Goal: Task Accomplishment & Management: Manage account settings

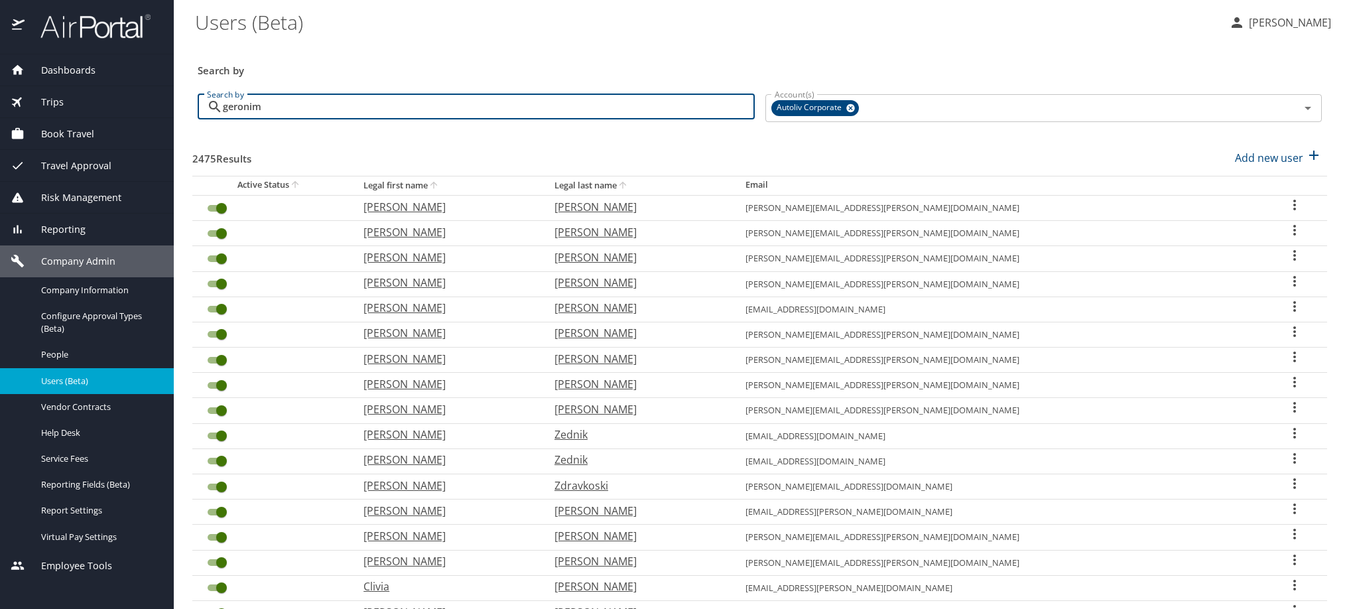
type input "geronimo"
checkbox input "false"
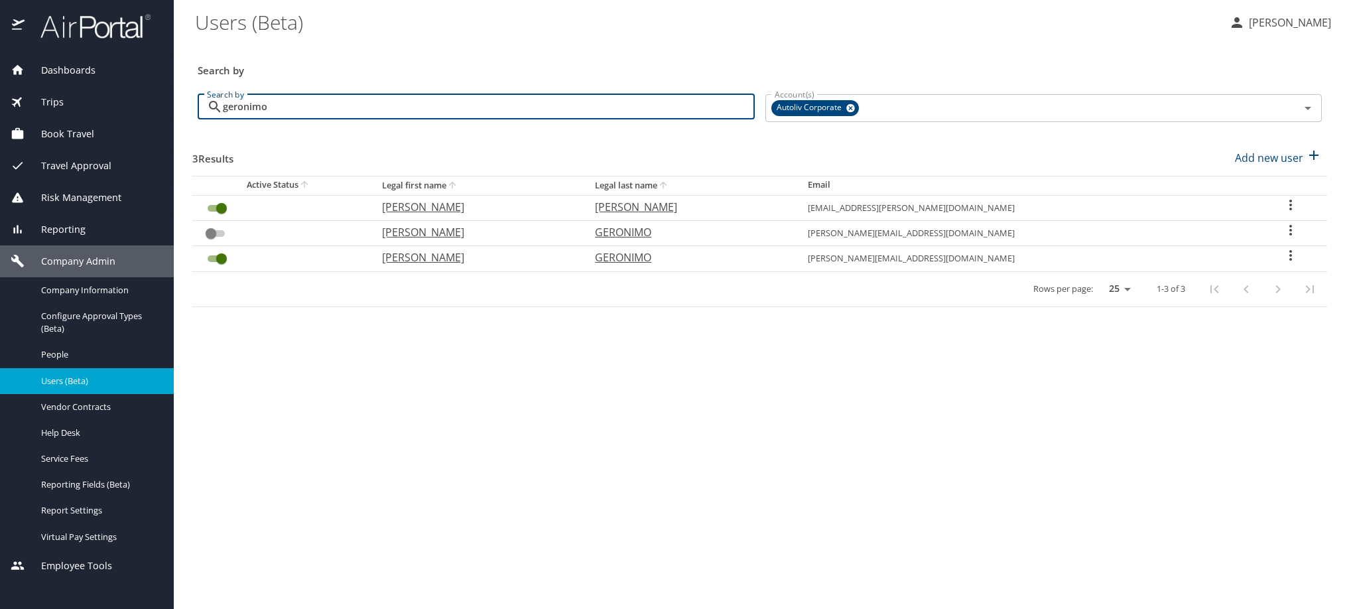
type input "geronimo"
click at [1288, 213] on icon "User Search Table" at bounding box center [1291, 205] width 16 height 16
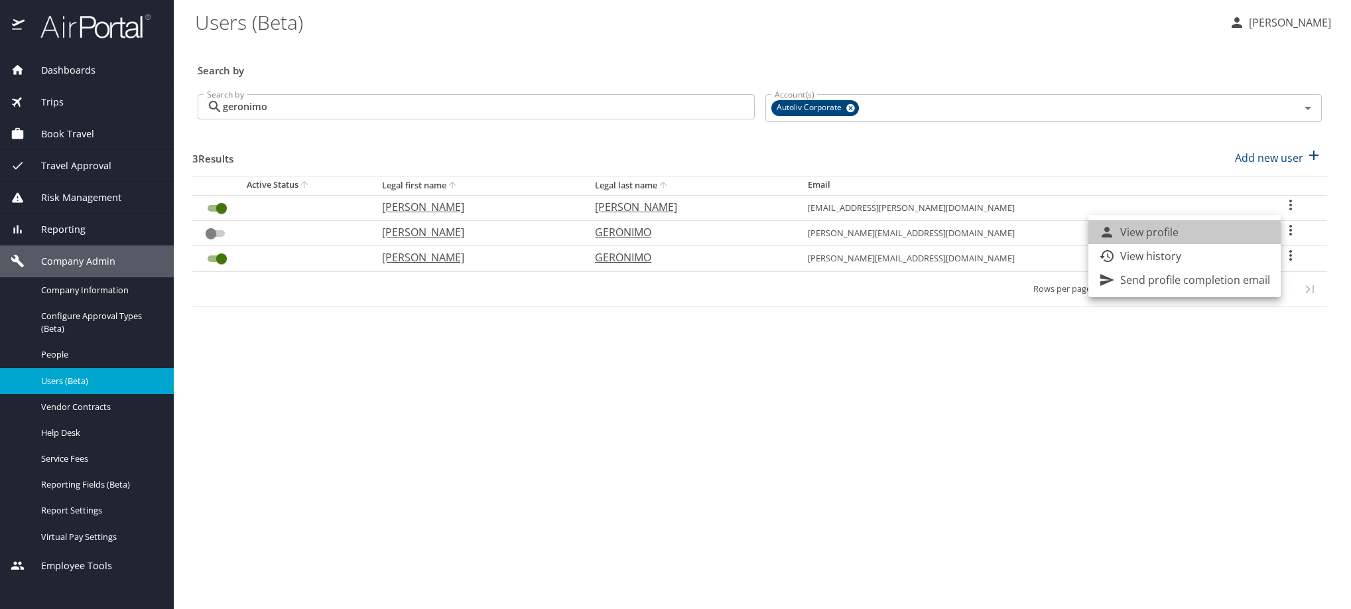
click at [1227, 233] on li "View profile" at bounding box center [1185, 232] width 192 height 24
select select "US"
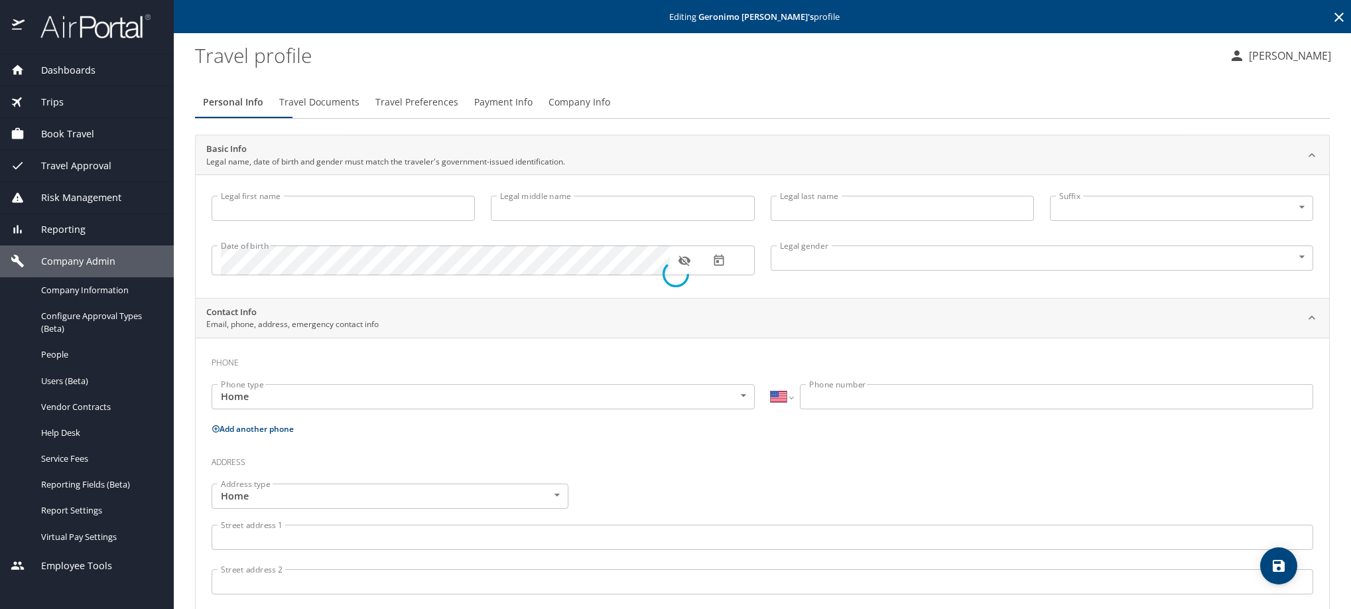
type input "[PERSON_NAME]"
type input "[DEMOGRAPHIC_DATA]"
select select "MX"
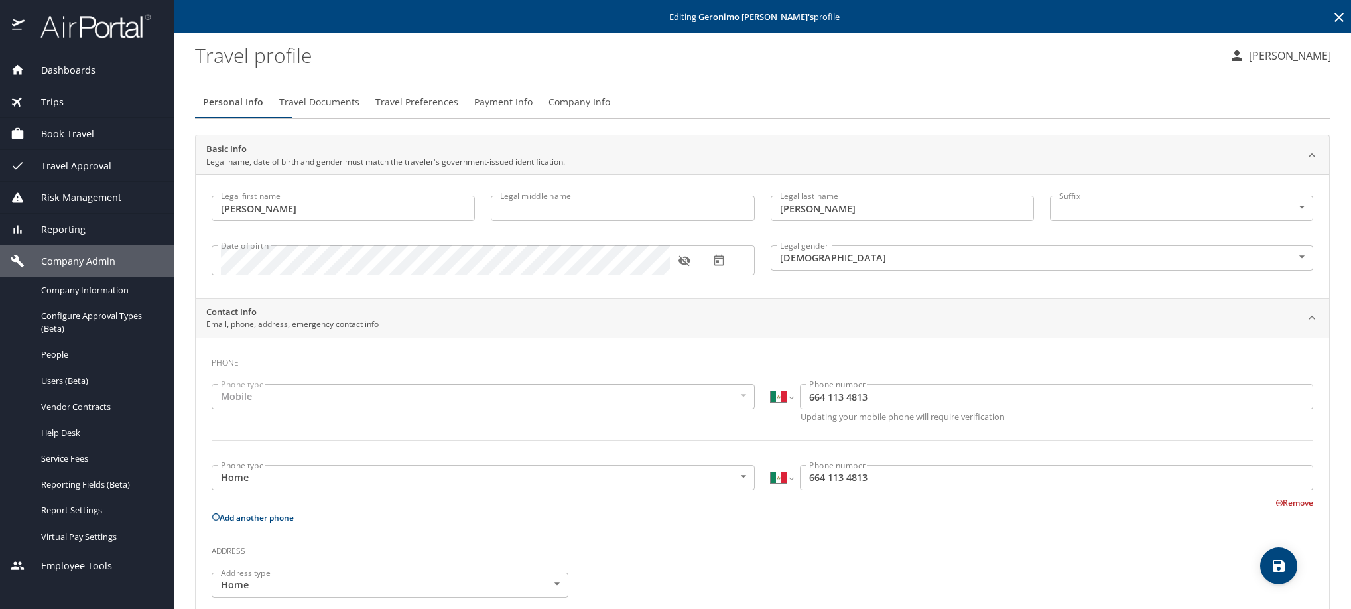
click at [360, 111] on span "Travel Documents" at bounding box center [319, 102] width 80 height 17
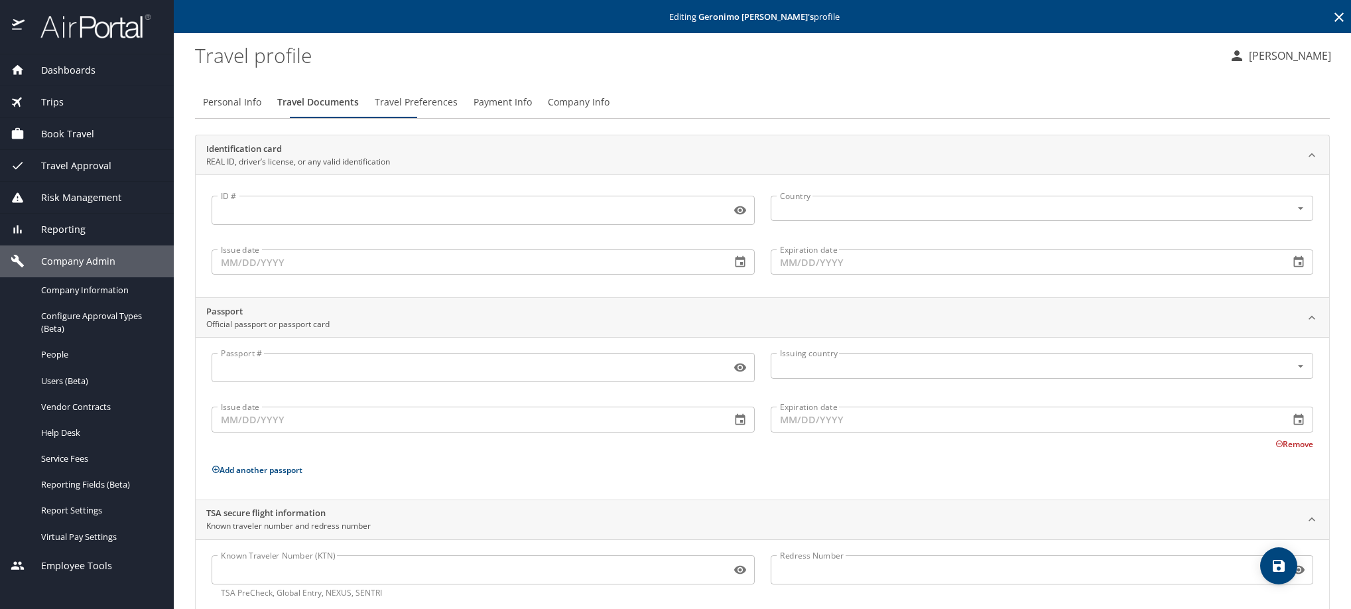
click at [458, 111] on span "Travel Preferences" at bounding box center [416, 102] width 83 height 17
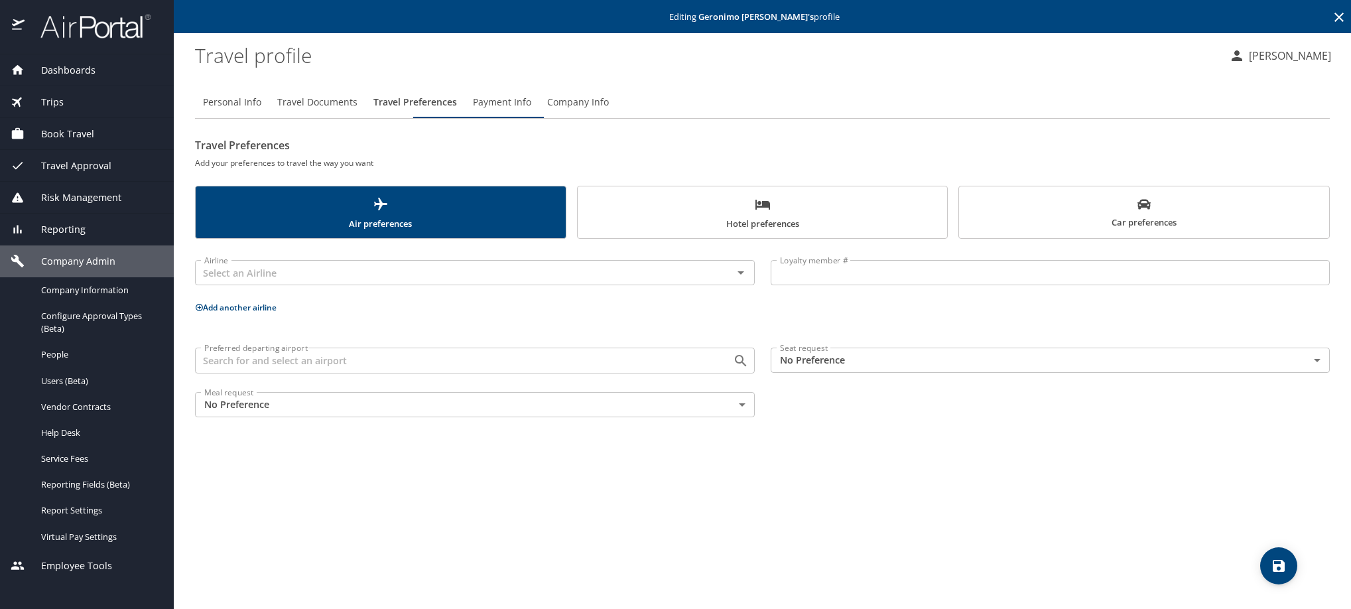
click at [257, 111] on span "Personal Info" at bounding box center [232, 102] width 58 height 17
select select "MX"
select select "US"
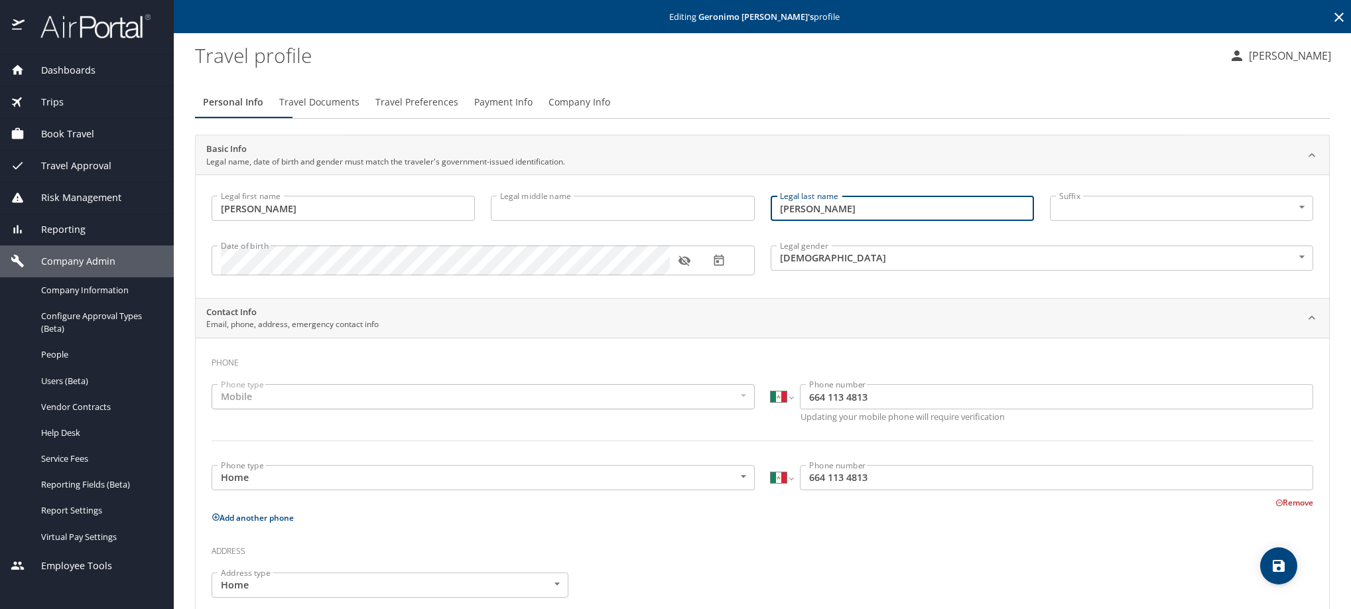
drag, startPoint x: 886, startPoint y: 229, endPoint x: 749, endPoint y: 224, distance: 137.4
click at [749, 224] on div "Legal first name [PERSON_NAME] Legal first name Legal middle name Legal middle …" at bounding box center [763, 238] width 1118 height 100
click at [610, 111] on span "Company Info" at bounding box center [580, 102] width 62 height 17
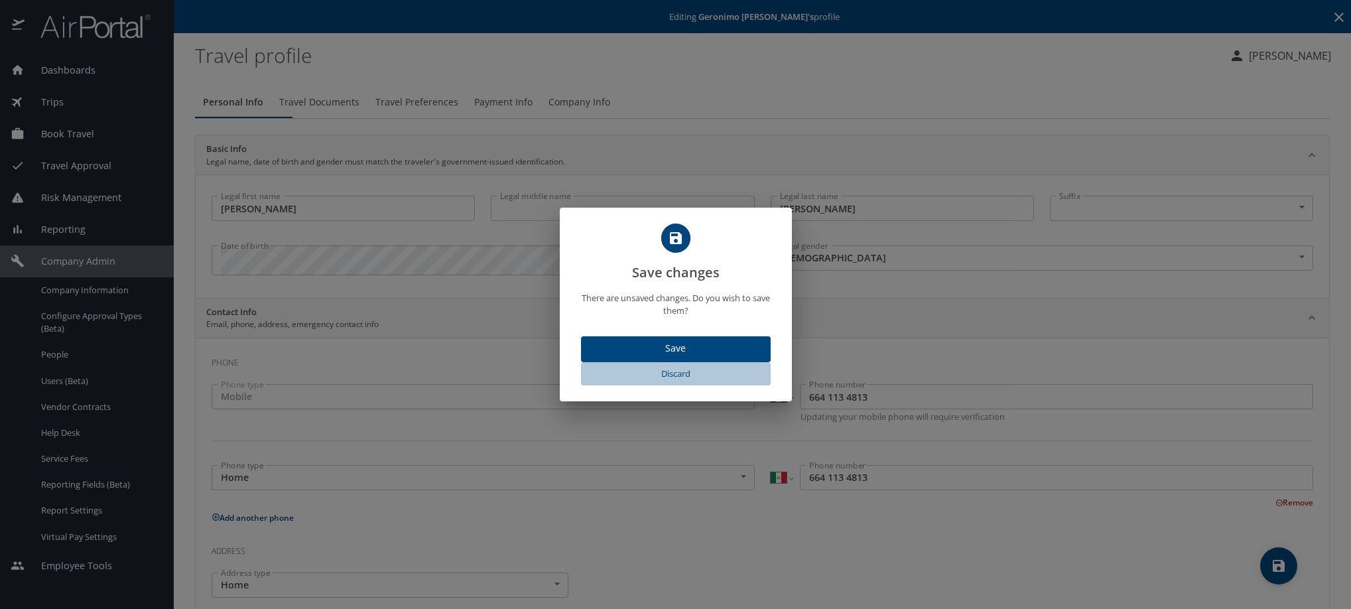
click at [677, 381] on span "Discard" at bounding box center [675, 373] width 179 height 15
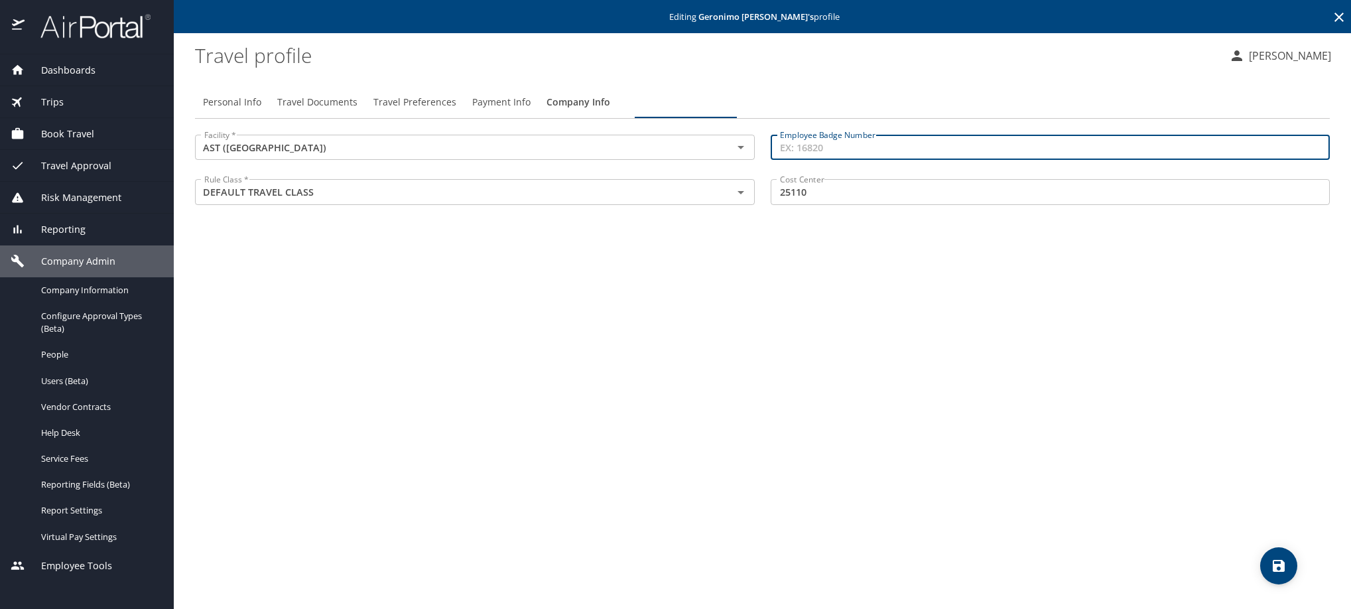
click at [858, 160] on input "Employee Badge Number" at bounding box center [1051, 147] width 560 height 25
paste input "337364"
type input "337364"
click at [1278, 567] on icon "save" at bounding box center [1279, 566] width 16 height 16
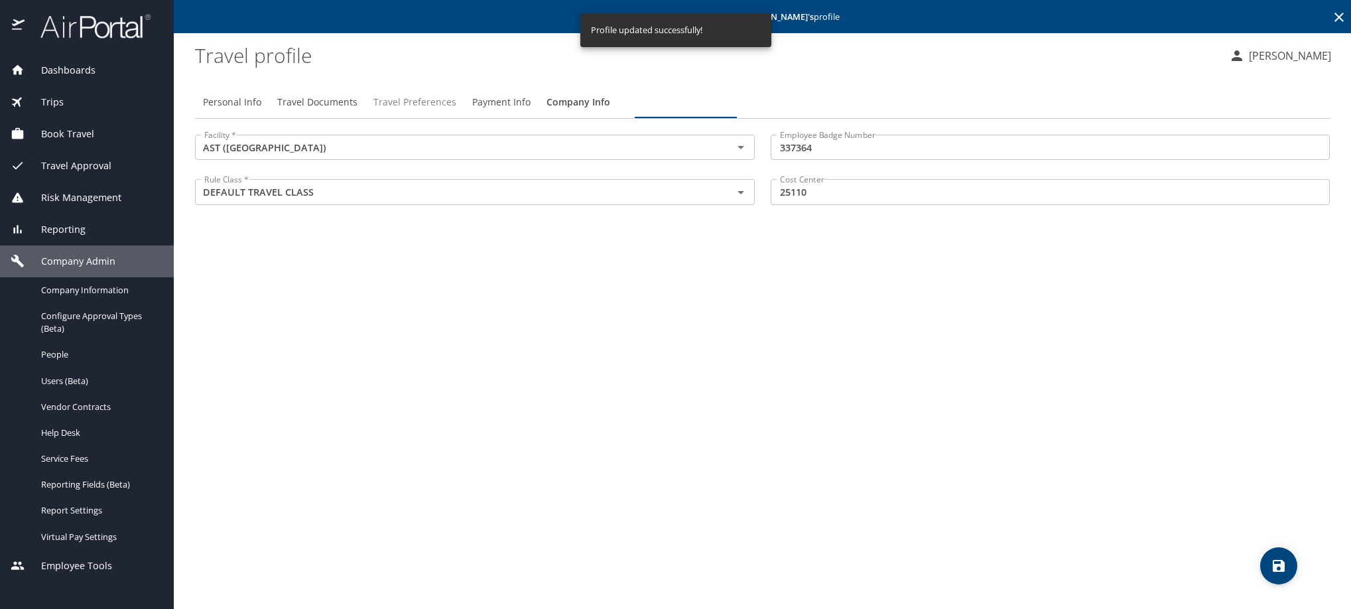
click at [456, 111] on span "Travel Preferences" at bounding box center [414, 102] width 83 height 17
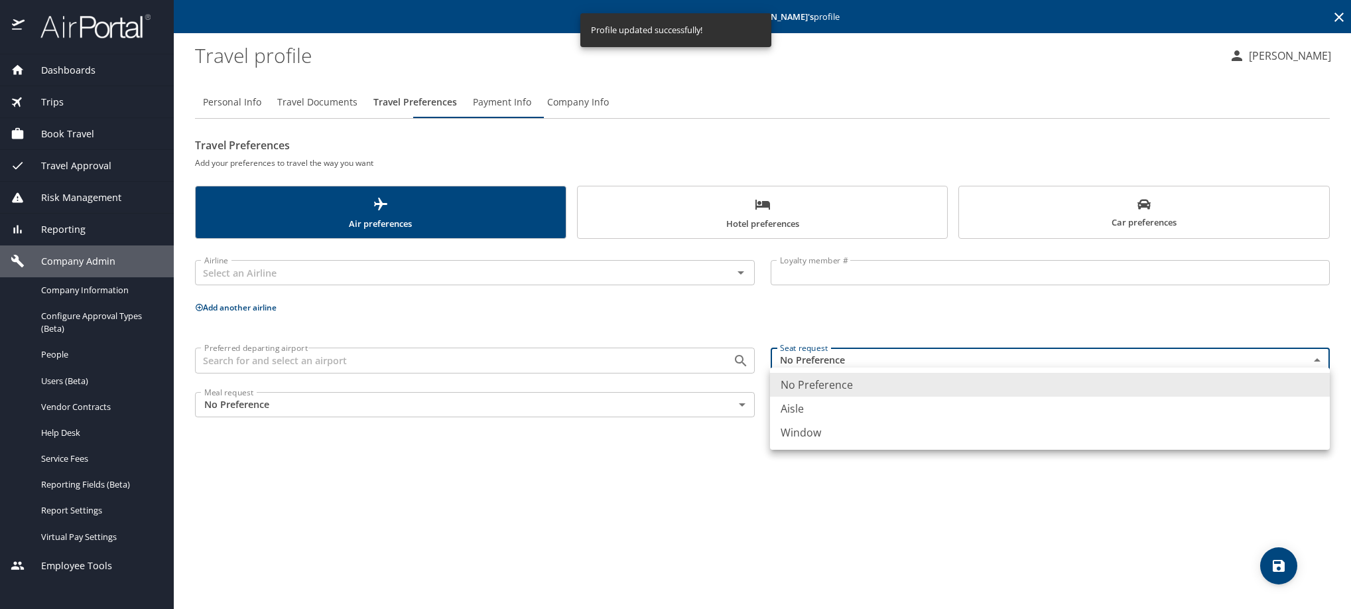
click at [890, 393] on body "Dashboards AirPortal 360™ Manager My Travel Dashboard Trips Airtinerary® Lookup…" at bounding box center [675, 304] width 1351 height 609
click at [860, 444] on li "Window" at bounding box center [1050, 433] width 560 height 24
type input "Window"
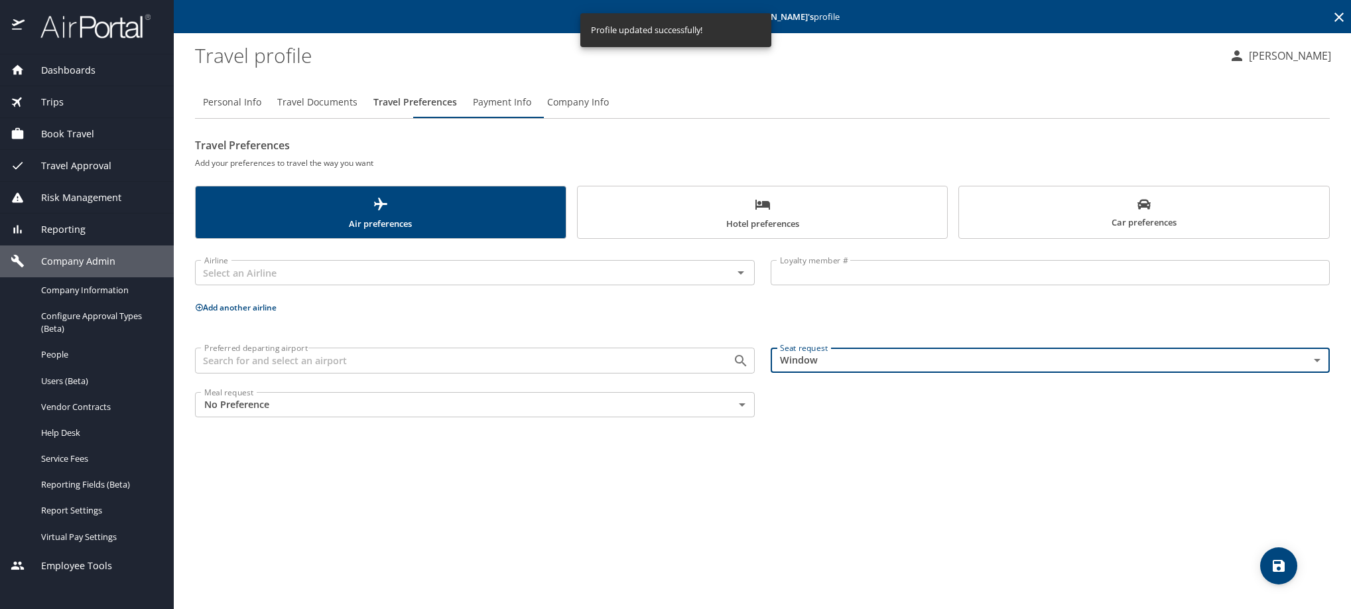
click at [1284, 570] on icon "save" at bounding box center [1279, 566] width 12 height 12
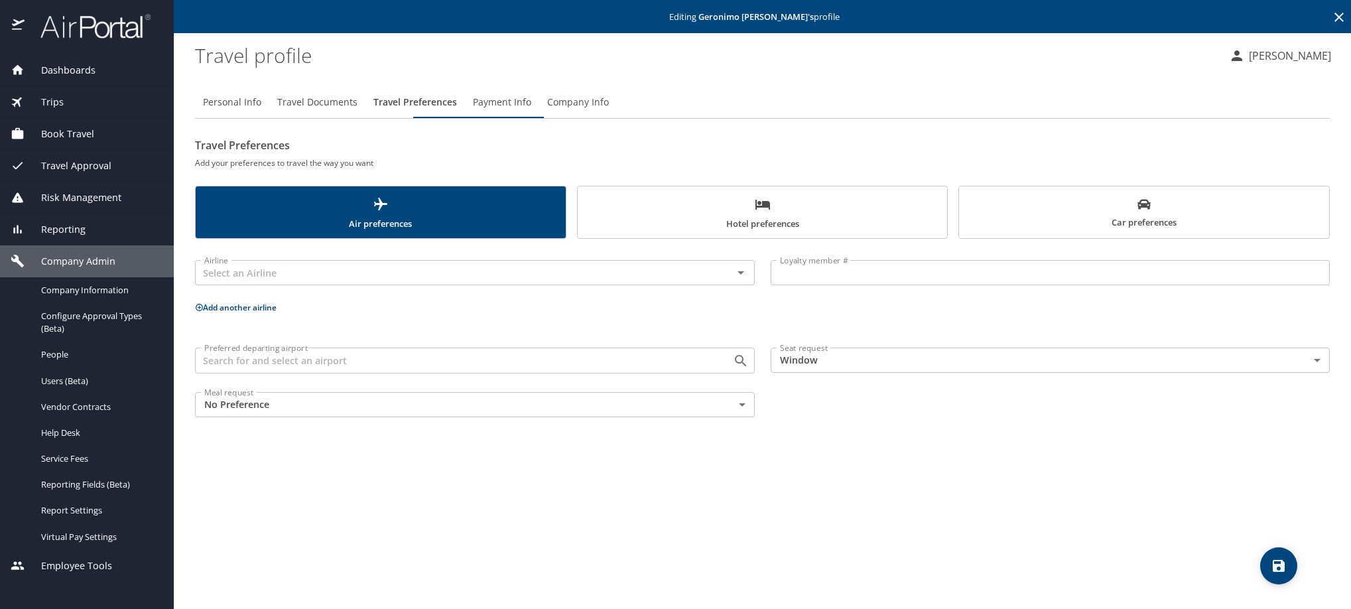
click at [245, 111] on span "Personal Info" at bounding box center [232, 102] width 58 height 17
select select "MX"
select select "US"
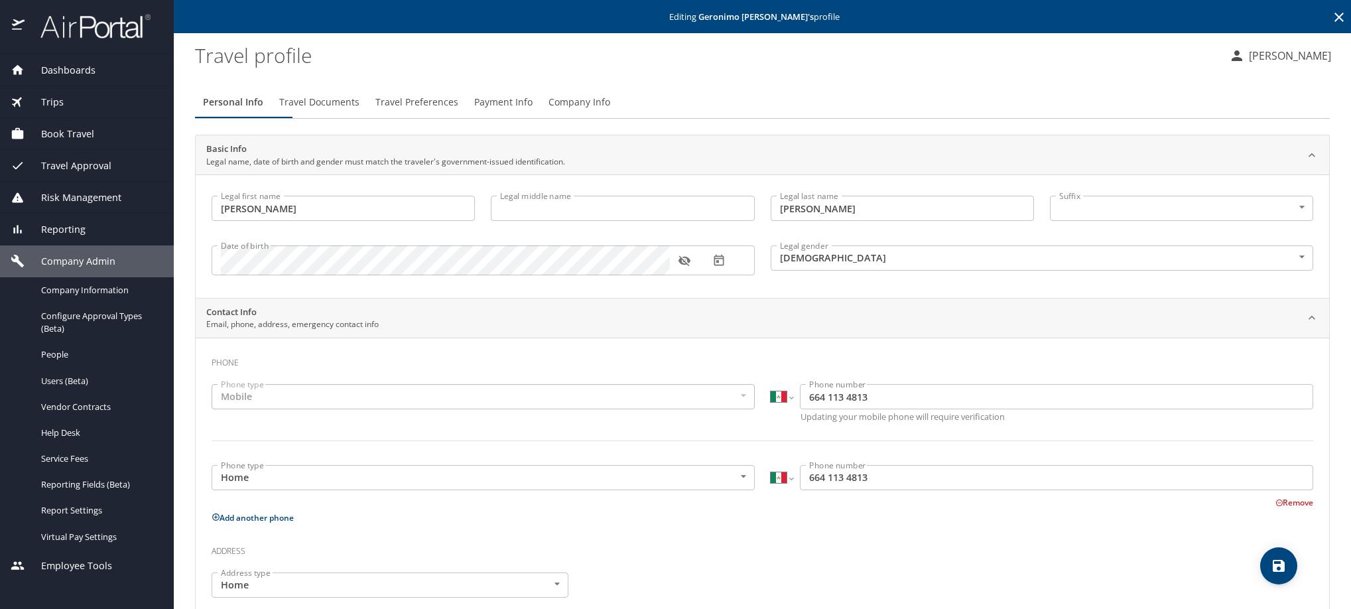
click at [689, 267] on icon "button" at bounding box center [684, 260] width 13 height 13
drag, startPoint x: 384, startPoint y: 224, endPoint x: 204, endPoint y: 218, distance: 180.5
click at [204, 218] on div "Legal first name [PERSON_NAME] Legal first name" at bounding box center [343, 210] width 279 height 44
drag, startPoint x: 890, startPoint y: 226, endPoint x: 711, endPoint y: 227, distance: 178.5
click at [711, 227] on div "Legal first name [PERSON_NAME] Legal first name Legal middle name Legal middle …" at bounding box center [763, 238] width 1118 height 100
